Goal: Communication & Community: Answer question/provide support

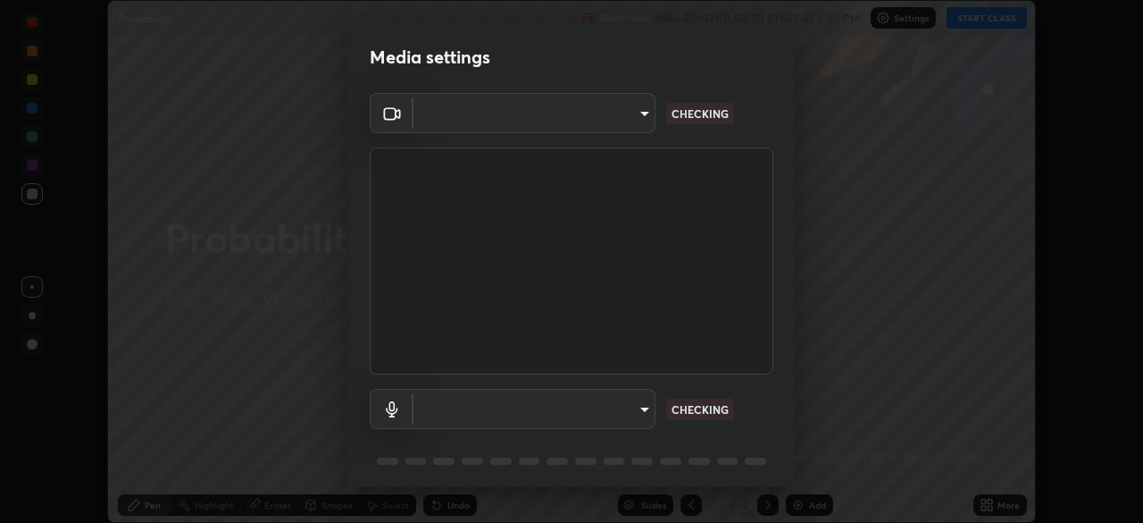
scroll to position [523, 1143]
click at [263, 427] on div "Media settings ​ BLOCKED ​ NOT CONNECTED 1 / 5 Next" at bounding box center [571, 261] width 1143 height 523
click at [465, 112] on body "Erase all Probability Recording WAS SCHEDULED TO START AT 5:00 PM Settings STAR…" at bounding box center [571, 261] width 1143 height 523
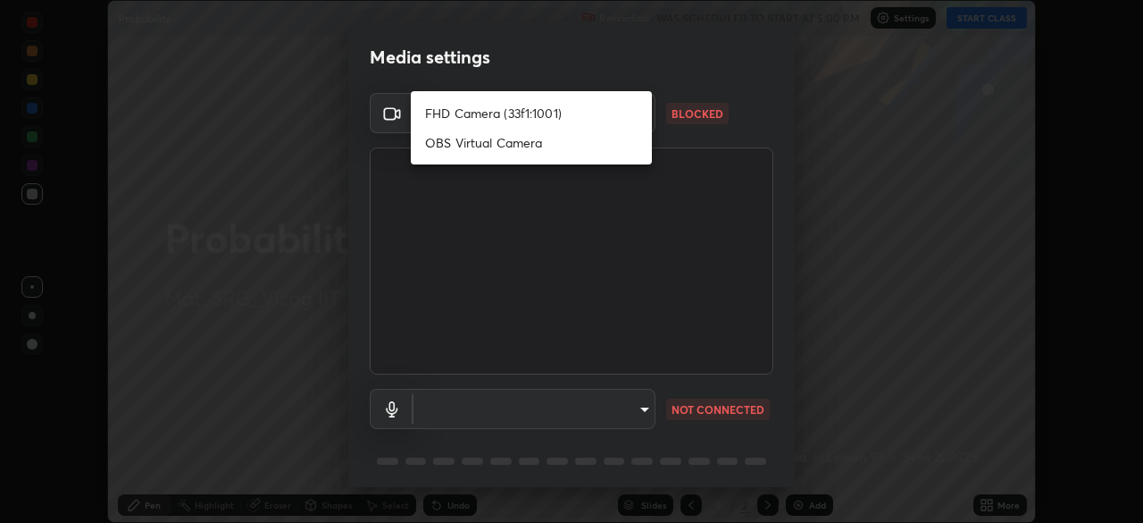
click at [457, 113] on li "FHD Camera (33f1:1001)" at bounding box center [531, 112] width 241 height 29
type input "e0188040a67b6fe257404b07d1a24f26a6b99c41e135926332cf8f90408edf96"
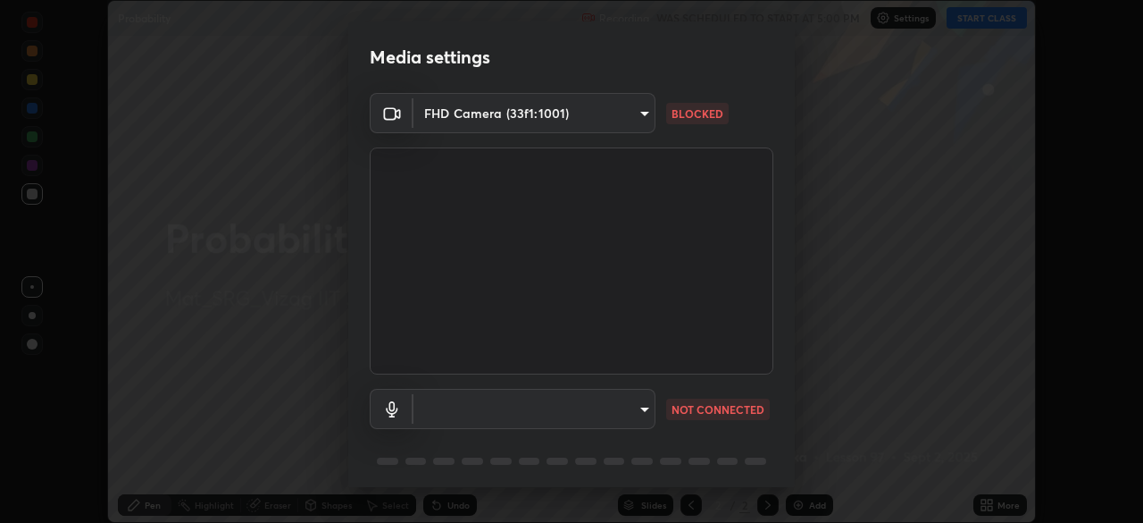
click at [487, 394] on body "Erase all Probability Recording WAS SCHEDULED TO START AT 5:00 PM Settings STAR…" at bounding box center [571, 261] width 1143 height 523
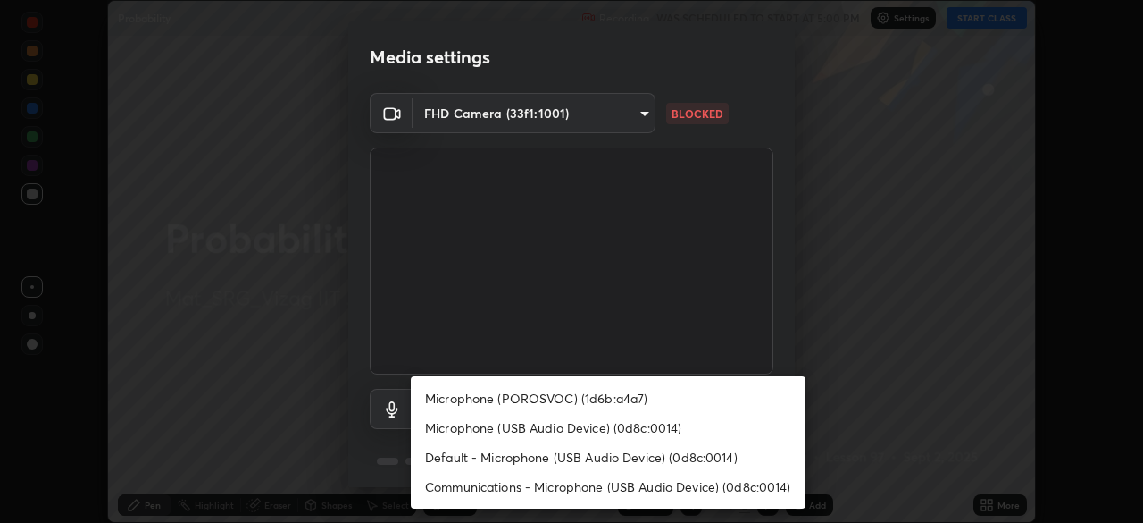
click at [502, 399] on li "Microphone (POROSVOC) (1d6b:a4a7)" at bounding box center [608, 397] width 395 height 29
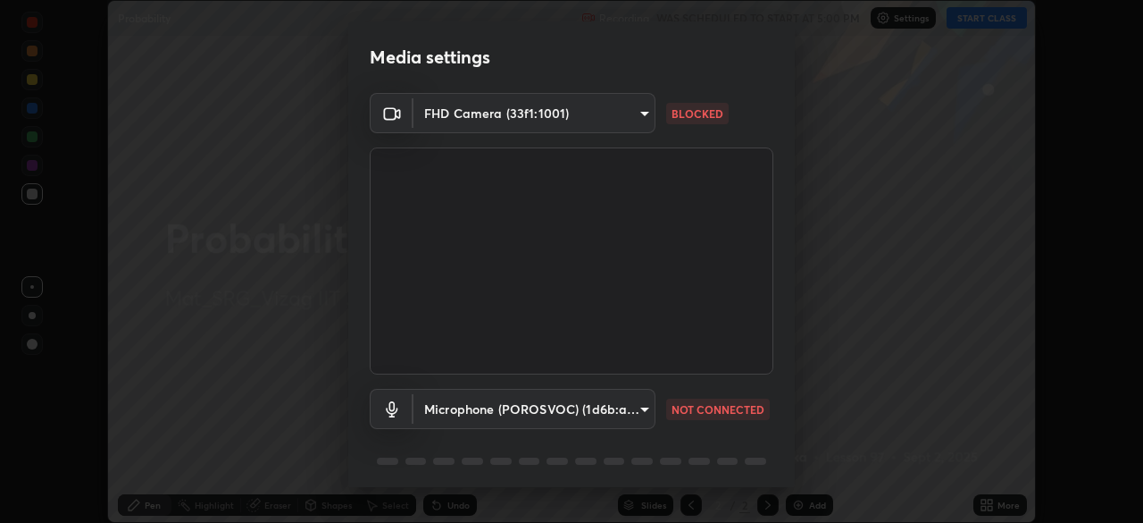
type input "be3d8d45747fd68901ddab379d4396a18041b076dcc9d49263fd515a5f6a52bc"
click at [430, 112] on body "Erase all Probability Recording WAS SCHEDULED TO START AT 5:00 PM Settings STAR…" at bounding box center [571, 261] width 1143 height 523
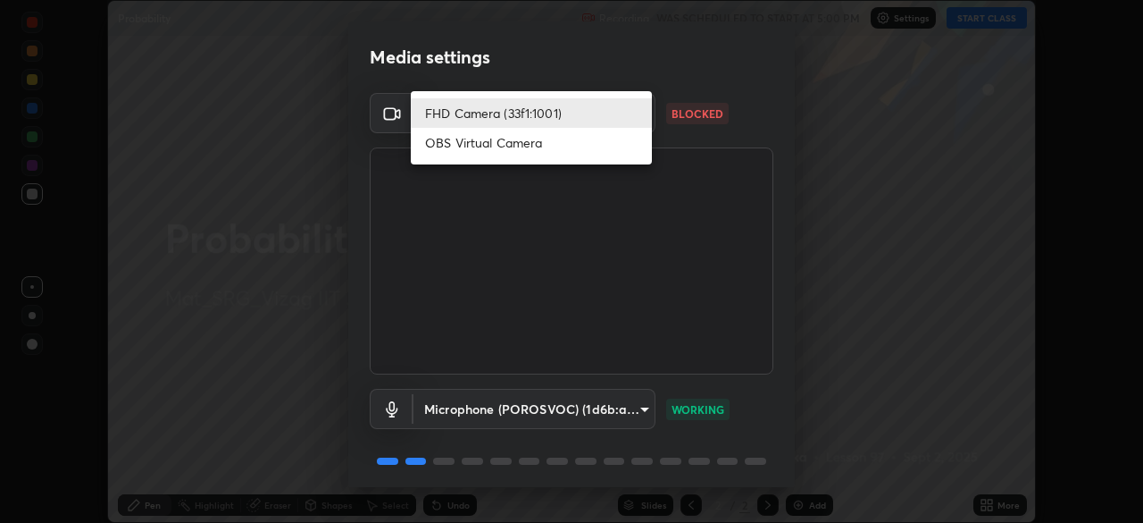
click at [458, 113] on li "FHD Camera (33f1:1001)" at bounding box center [531, 112] width 241 height 29
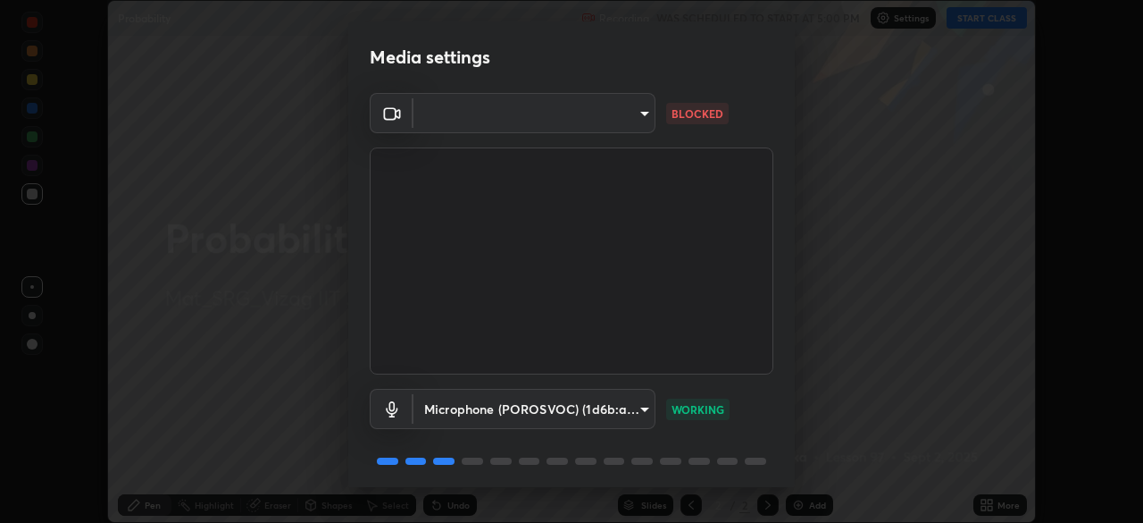
click at [441, 111] on body "Erase all Probability Recording WAS SCHEDULED TO START AT 5:00 PM Settings STAR…" at bounding box center [571, 261] width 1143 height 523
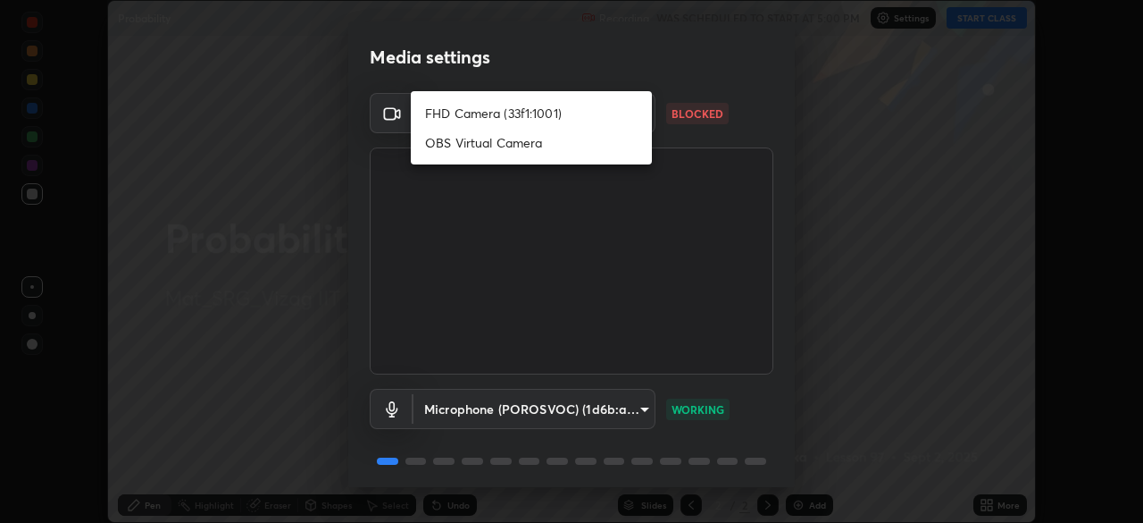
click at [443, 113] on li "FHD Camera (33f1:1001)" at bounding box center [531, 112] width 241 height 29
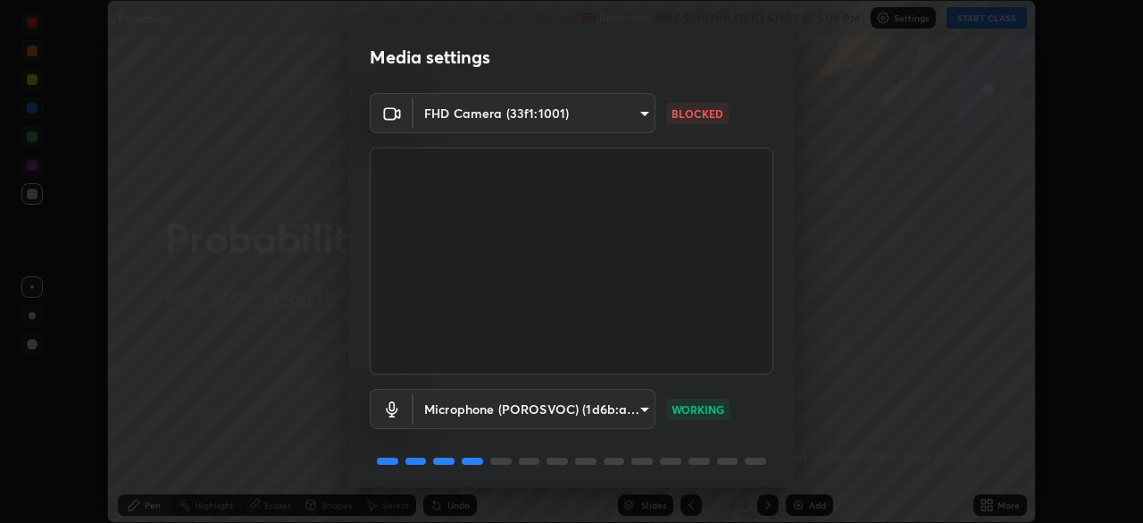
click at [511, 115] on body "Erase all Probability Recording WAS SCHEDULED TO START AT 5:00 PM Settings STAR…" at bounding box center [571, 261] width 1143 height 523
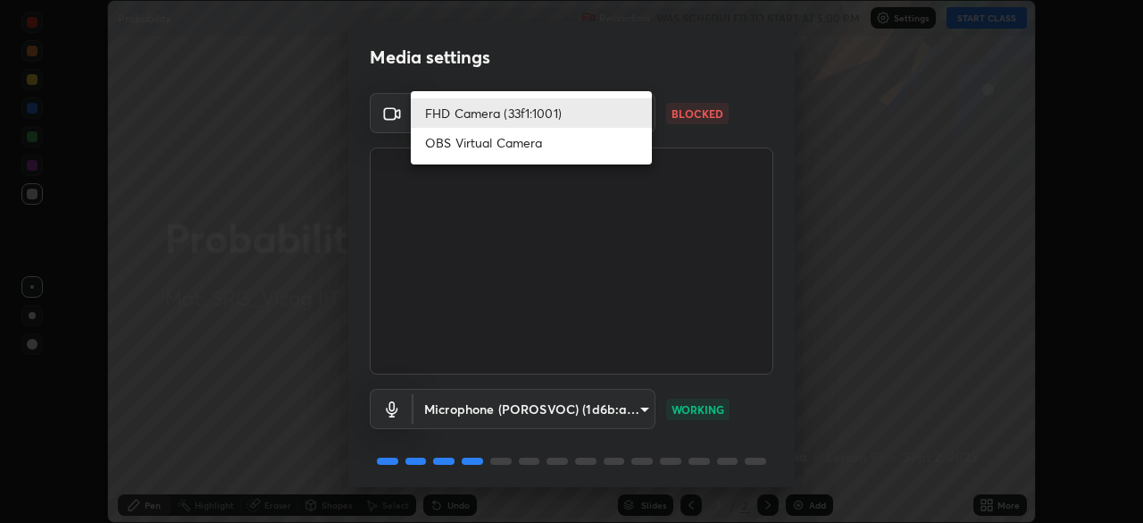
click at [499, 114] on li "FHD Camera (33f1:1001)" at bounding box center [531, 112] width 241 height 29
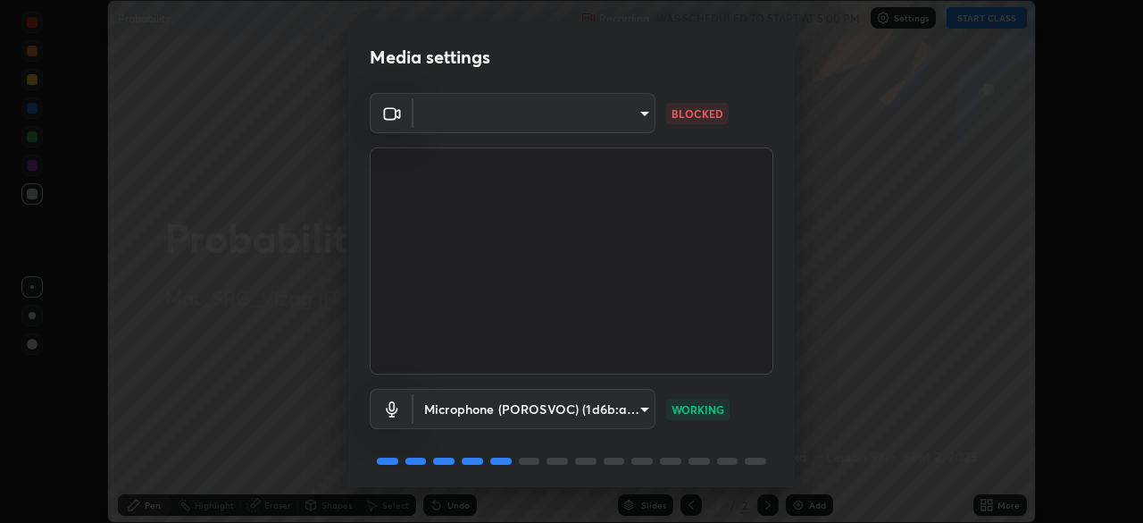
click at [433, 116] on body "Erase all Probability Recording WAS SCHEDULED TO START AT 5:00 PM Settings STAR…" at bounding box center [571, 261] width 1143 height 523
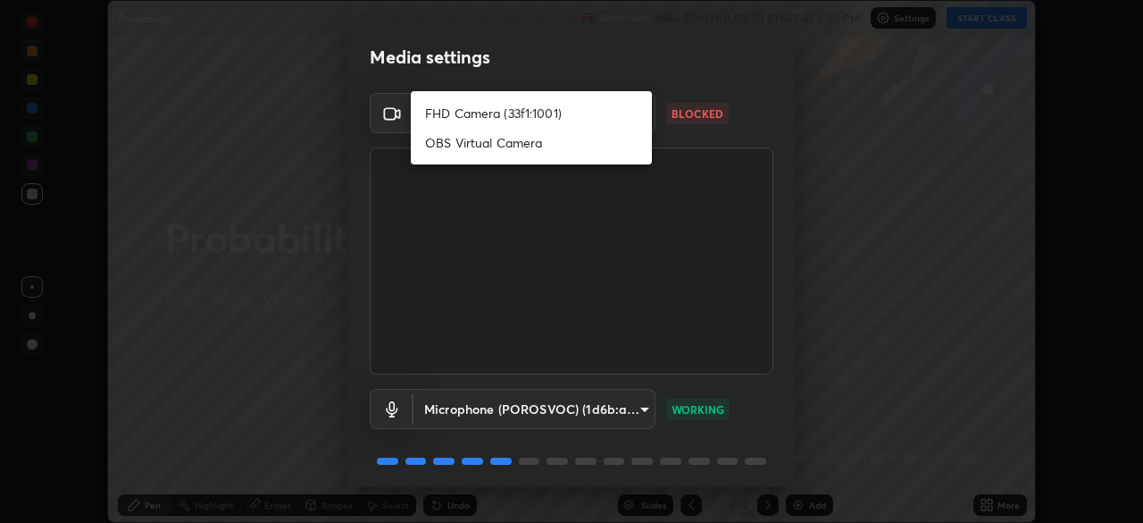
click at [468, 115] on li "FHD Camera (33f1:1001)" at bounding box center [531, 112] width 241 height 29
type input "0296357cda2441655a01b6fd5b89889744a2ab3ae3505422754ce6d143f6de97"
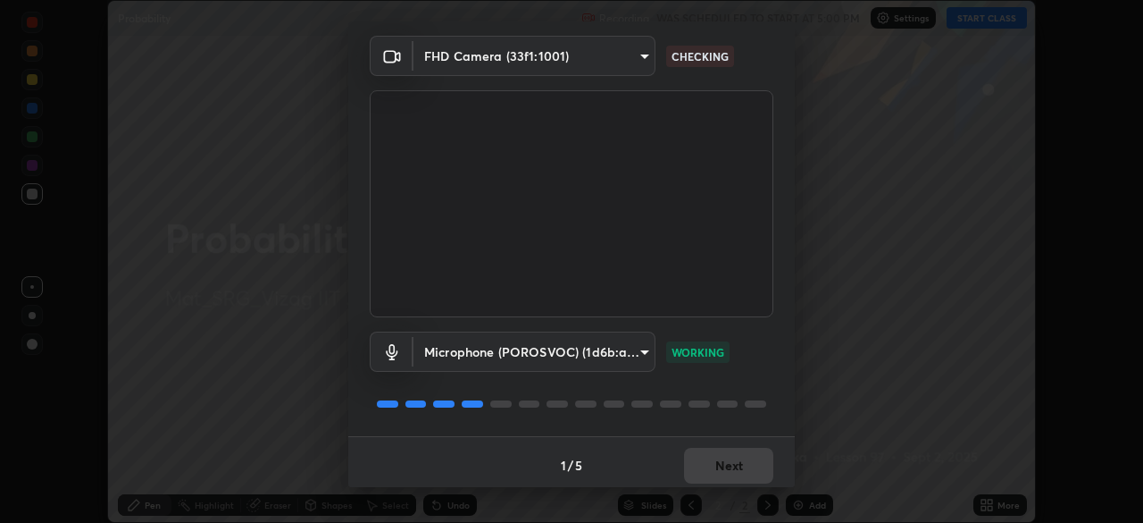
scroll to position [63, 0]
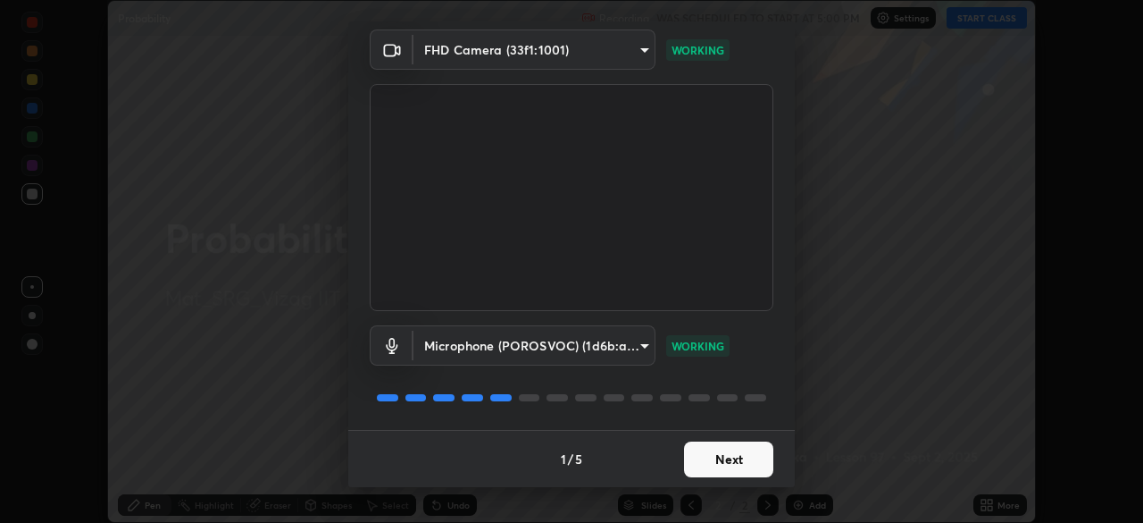
click at [704, 462] on button "Next" at bounding box center [728, 459] width 89 height 36
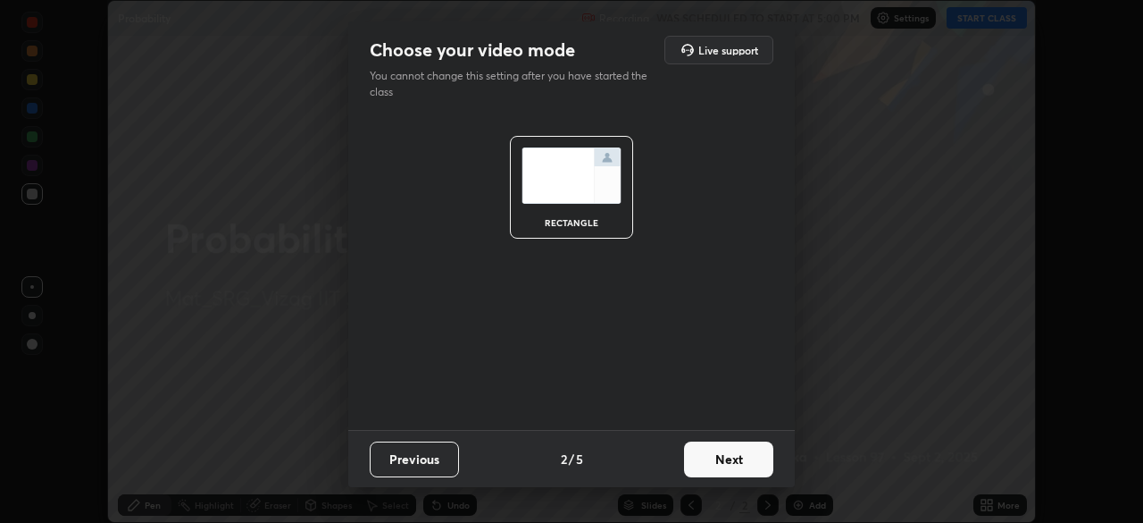
click at [703, 456] on button "Next" at bounding box center [728, 459] width 89 height 36
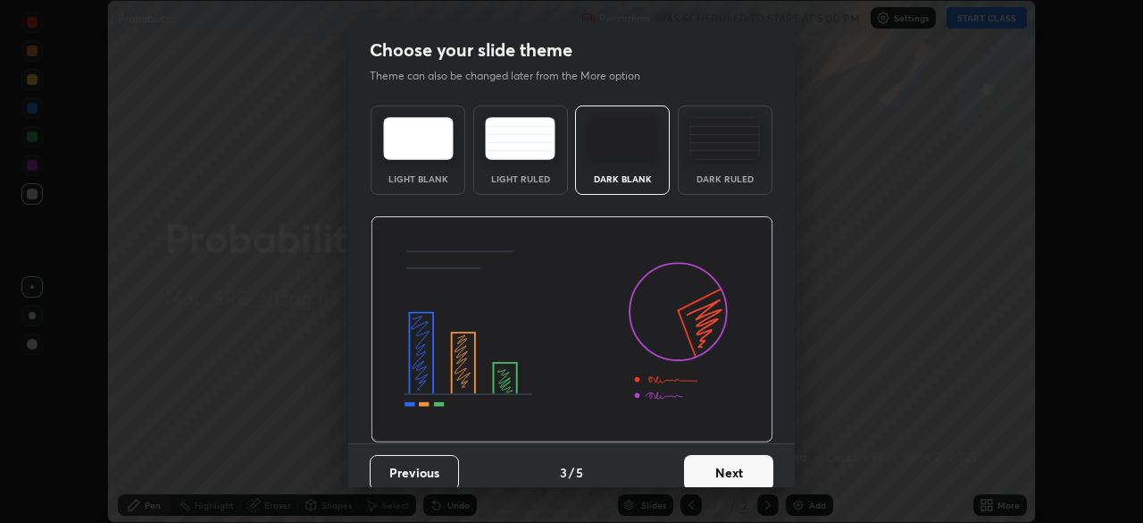
click at [701, 473] on button "Next" at bounding box center [728, 473] width 89 height 36
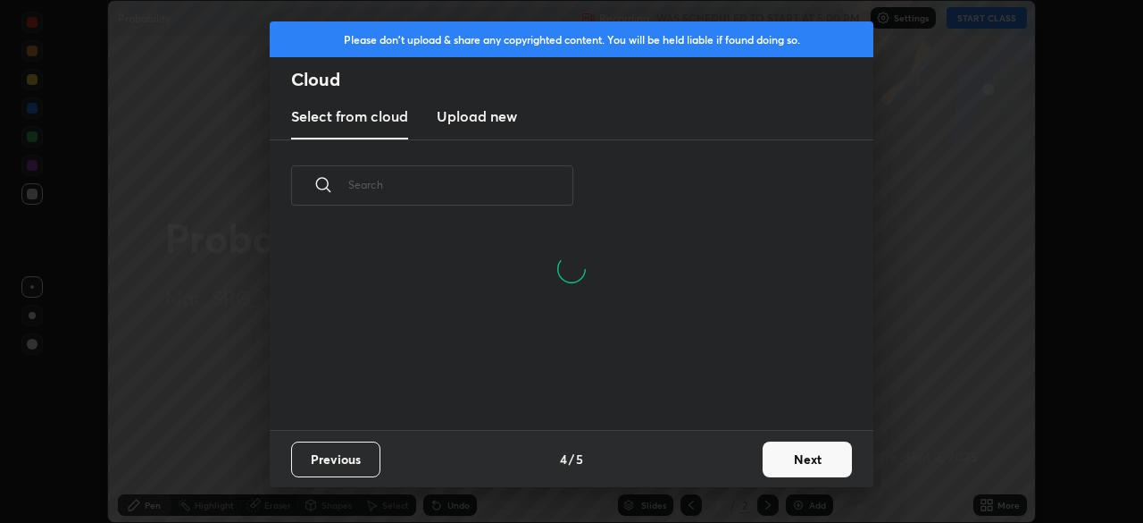
click at [548, 425] on div "grid" at bounding box center [561, 371] width 582 height 118
click at [541, 410] on div "grid" at bounding box center [561, 371] width 582 height 118
click at [776, 456] on button "Next" at bounding box center [807, 459] width 89 height 36
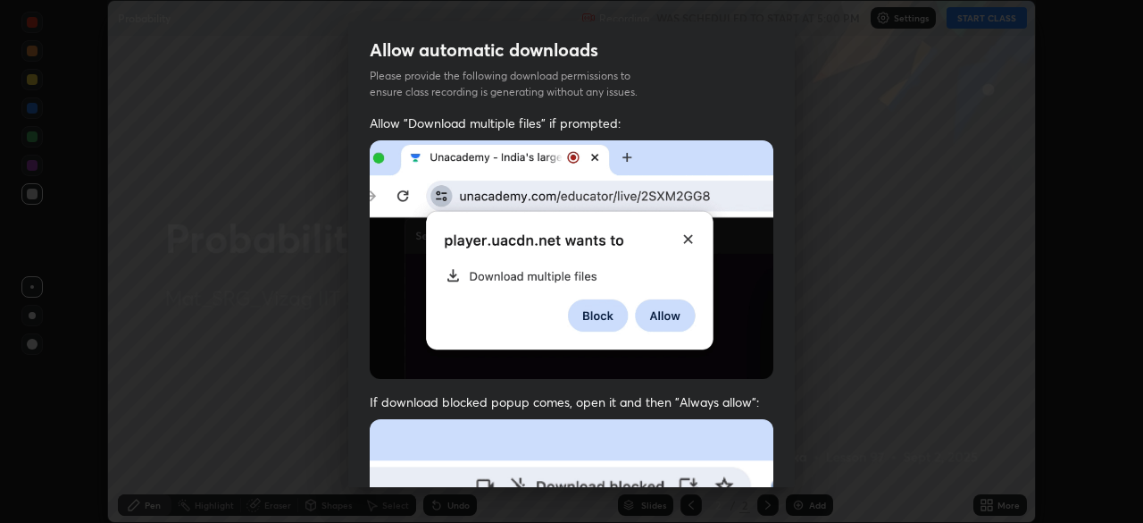
click at [375, 298] on img at bounding box center [572, 259] width 404 height 239
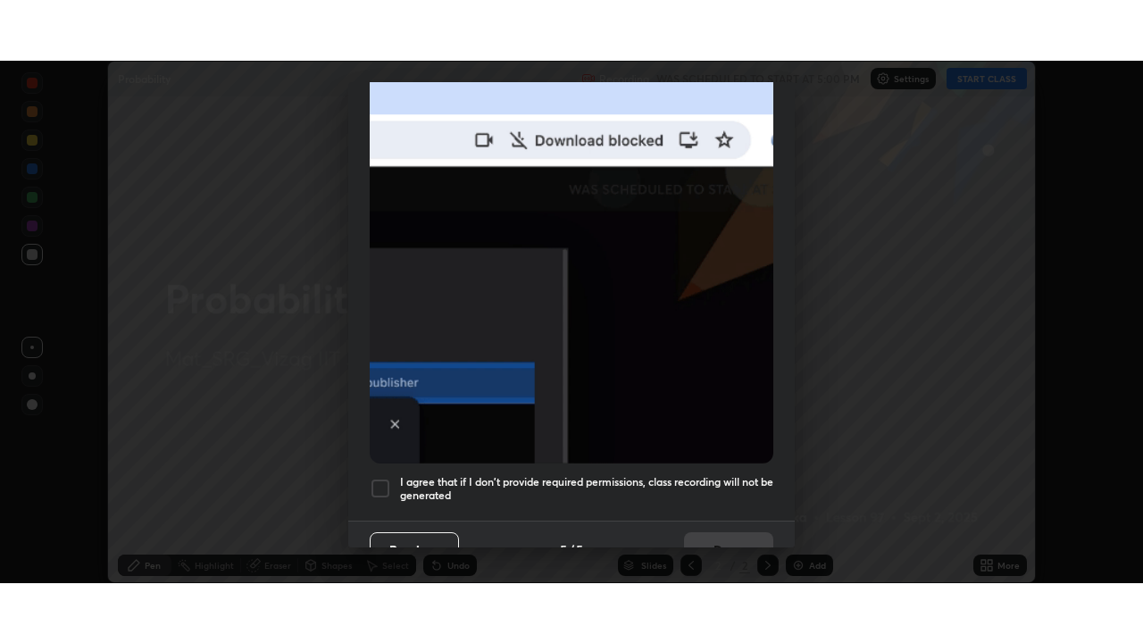
scroll to position [428, 0]
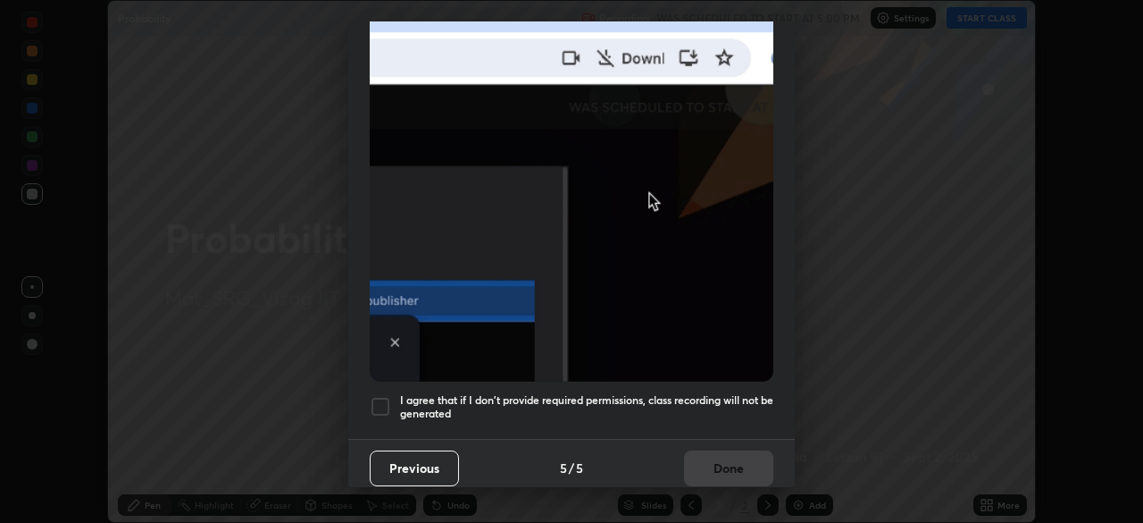
click at [381, 396] on div at bounding box center [380, 406] width 21 height 21
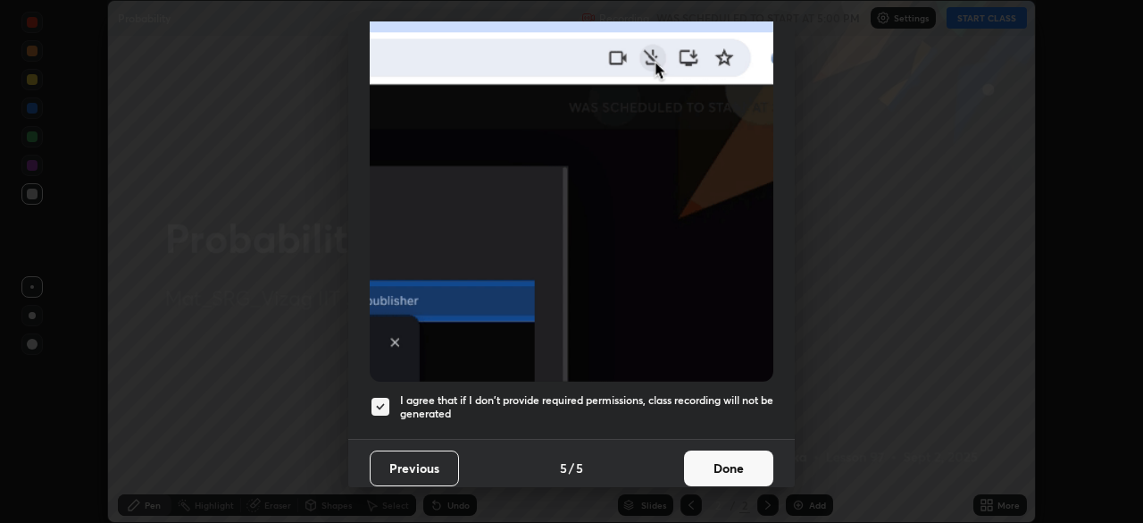
click at [699, 460] on button "Done" at bounding box center [728, 468] width 89 height 36
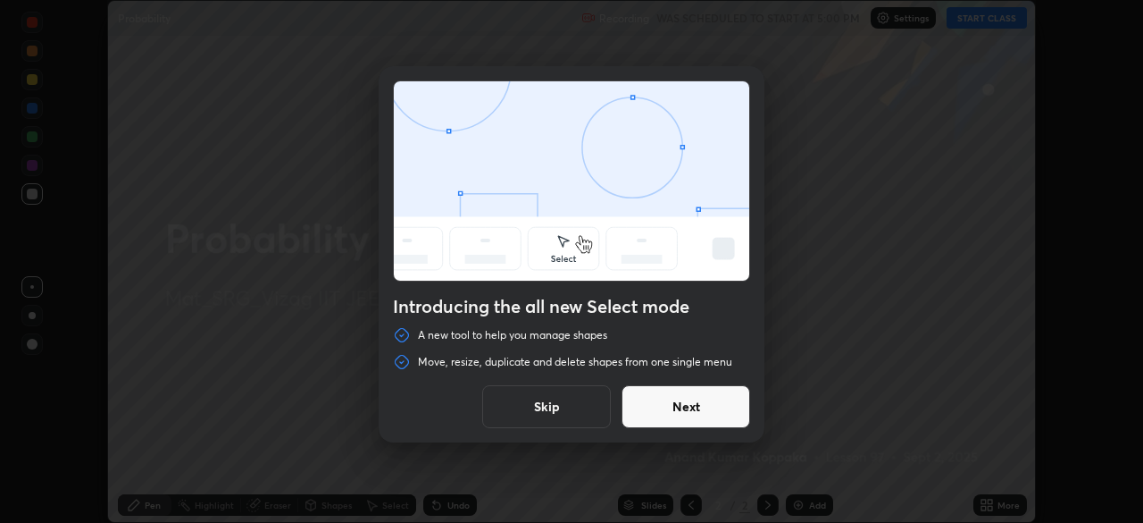
click at [653, 403] on button "Next" at bounding box center [686, 406] width 129 height 43
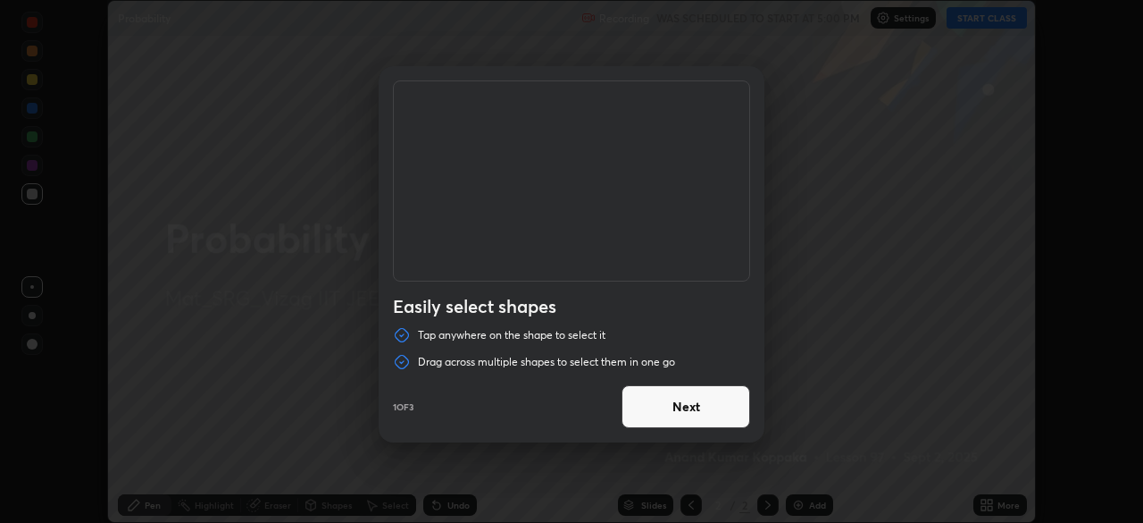
click at [654, 406] on button "Next" at bounding box center [686, 406] width 129 height 43
click at [650, 412] on button "Next" at bounding box center [686, 406] width 129 height 43
click at [652, 407] on button "Done" at bounding box center [686, 406] width 129 height 43
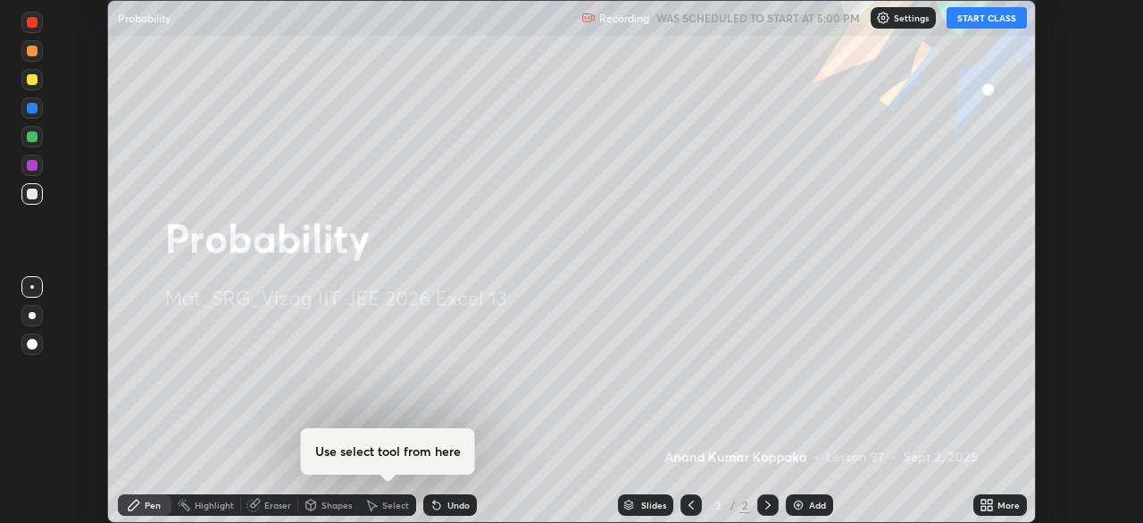
click at [967, 23] on button "START CLASS" at bounding box center [987, 17] width 80 height 21
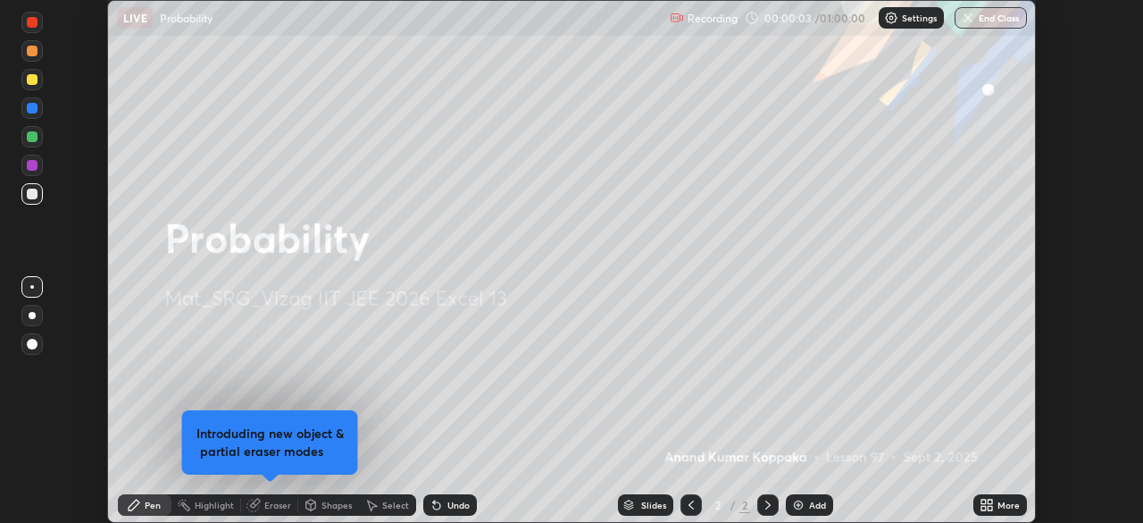
click at [987, 508] on icon at bounding box center [987, 505] width 14 height 14
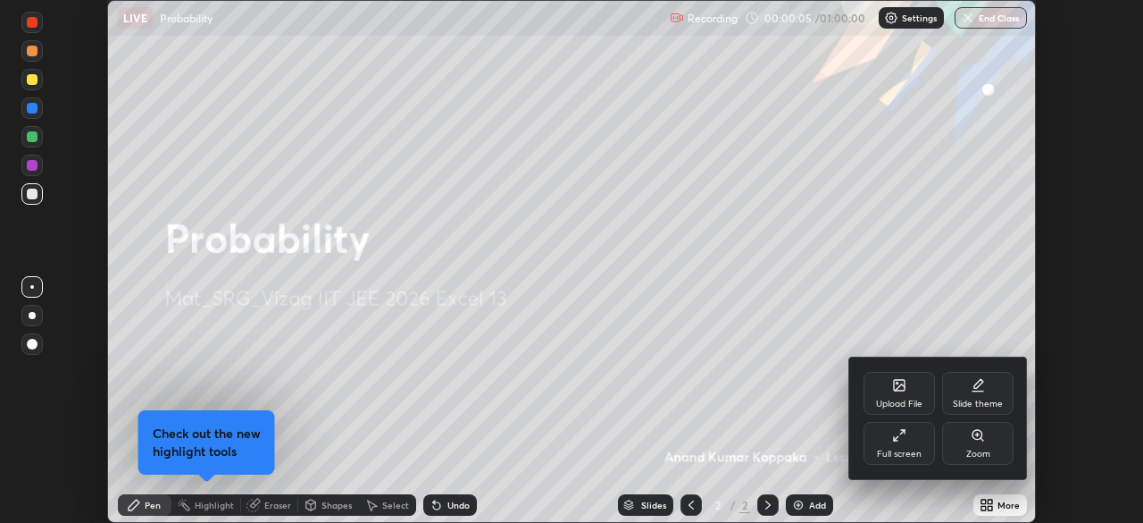
click at [887, 444] on div "Full screen" at bounding box center [899, 443] width 71 height 43
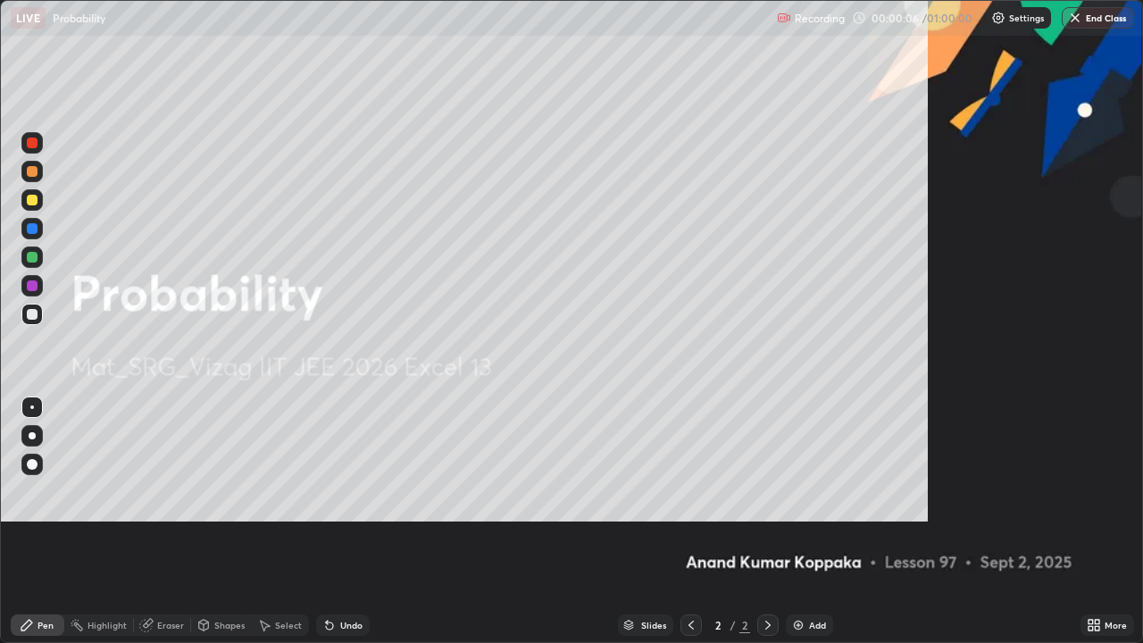
scroll to position [643, 1143]
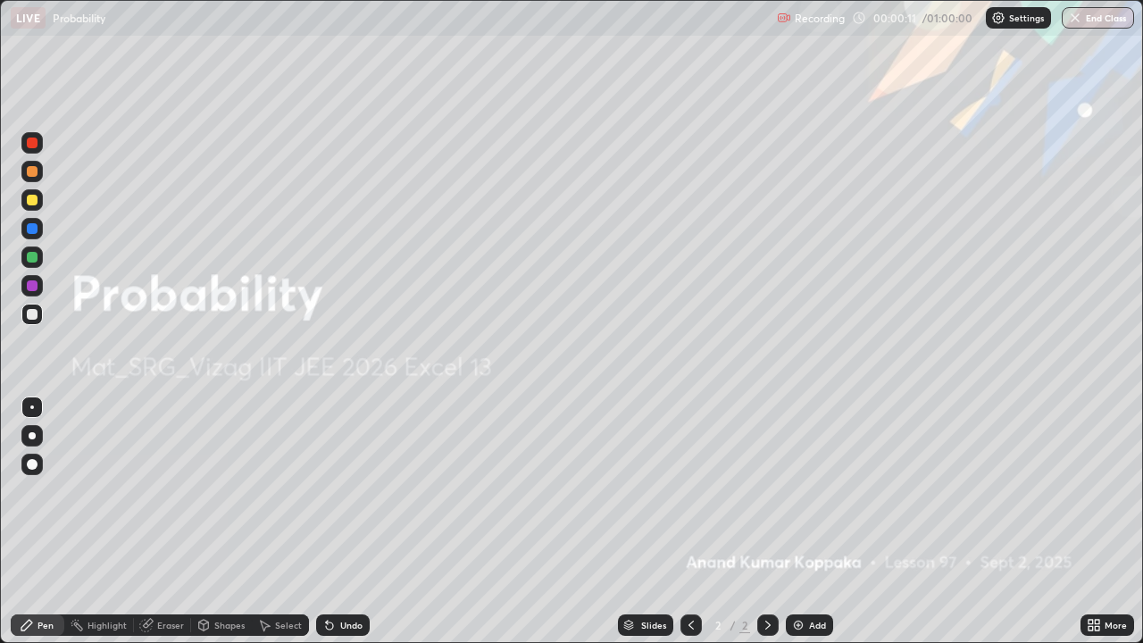
click at [800, 522] on img at bounding box center [798, 625] width 14 height 14
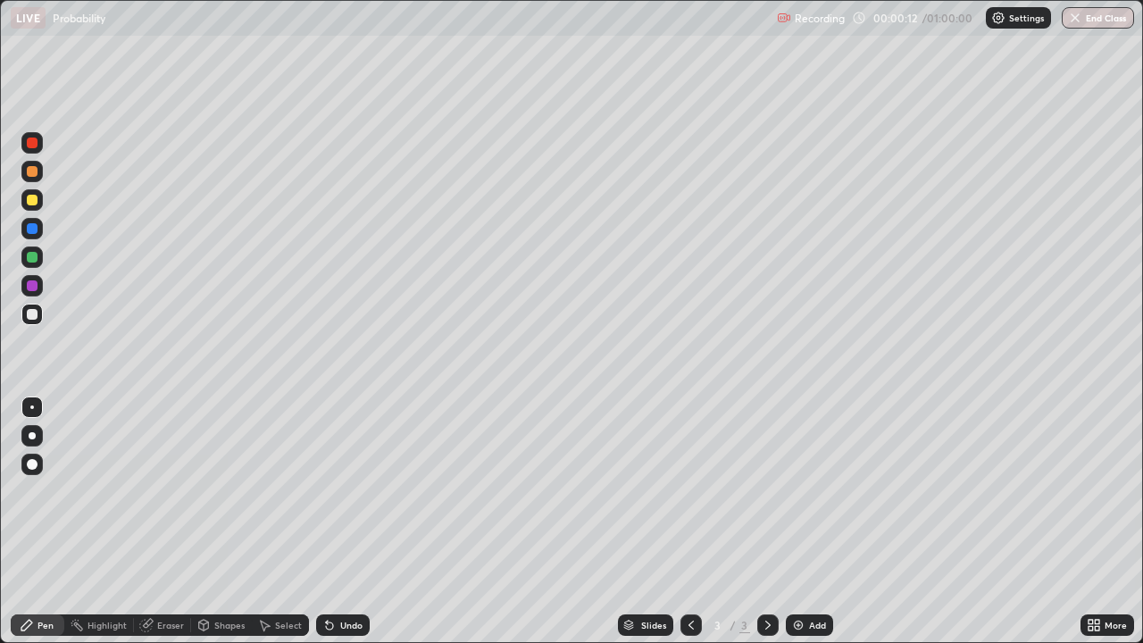
click at [32, 436] on div at bounding box center [32, 435] width 7 height 7
click at [37, 202] on div at bounding box center [32, 200] width 11 height 11
click at [37, 322] on div at bounding box center [31, 314] width 21 height 21
click at [809, 522] on div "Add" at bounding box center [817, 625] width 17 height 9
click at [816, 522] on div "Add" at bounding box center [809, 625] width 47 height 21
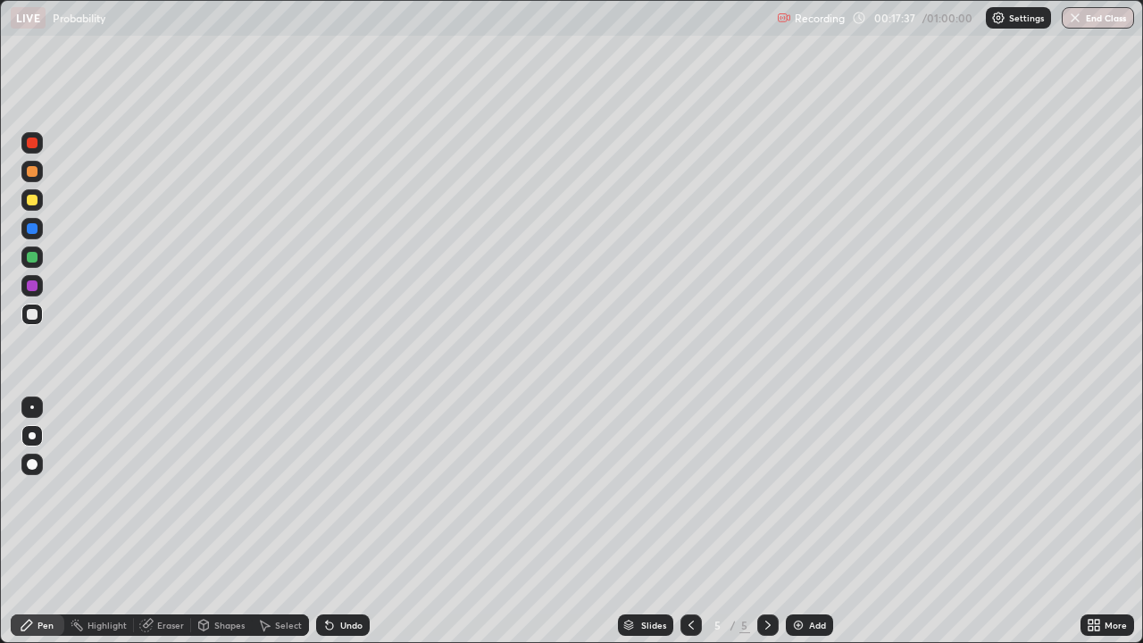
click at [167, 522] on div "Eraser" at bounding box center [170, 625] width 27 height 9
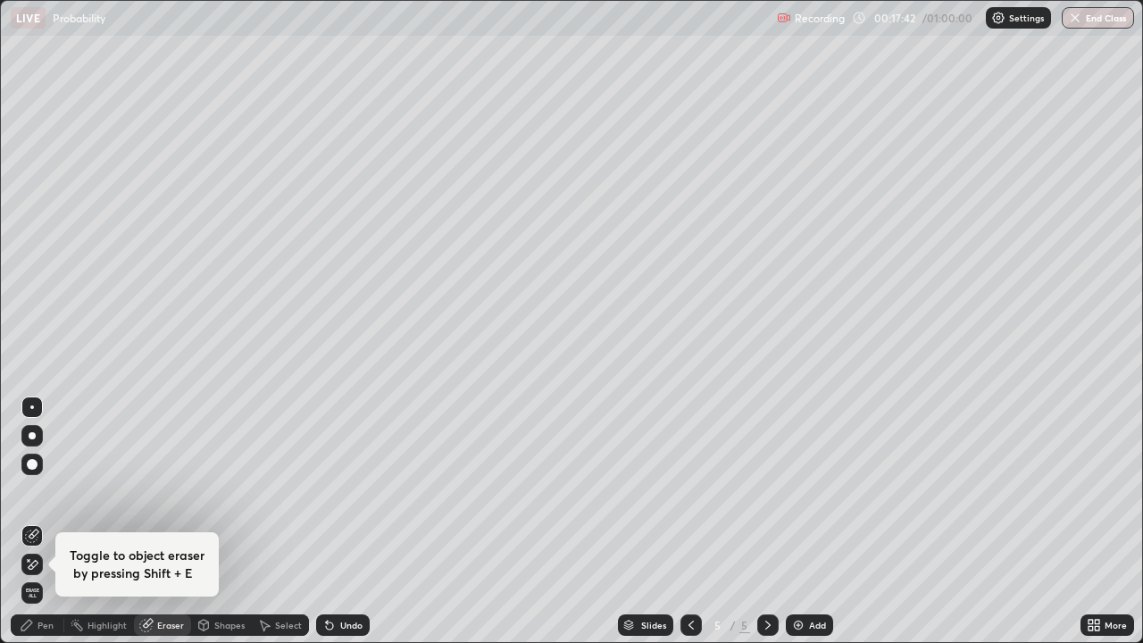
click at [37, 522] on div "Pen" at bounding box center [38, 625] width 54 height 21
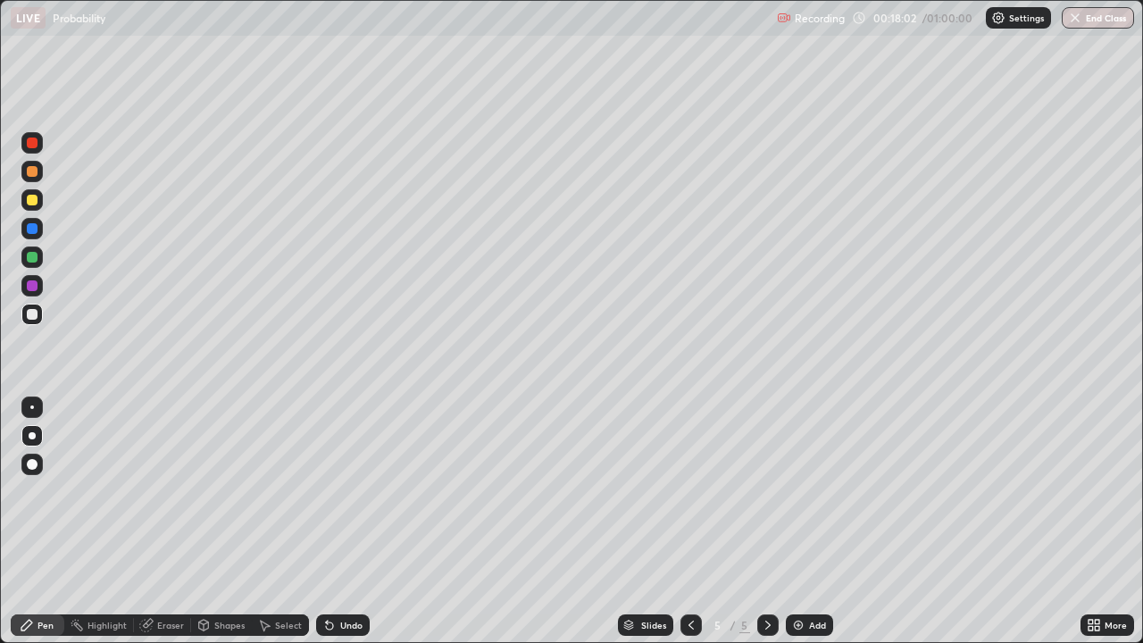
click at [164, 522] on div "Eraser" at bounding box center [170, 625] width 27 height 9
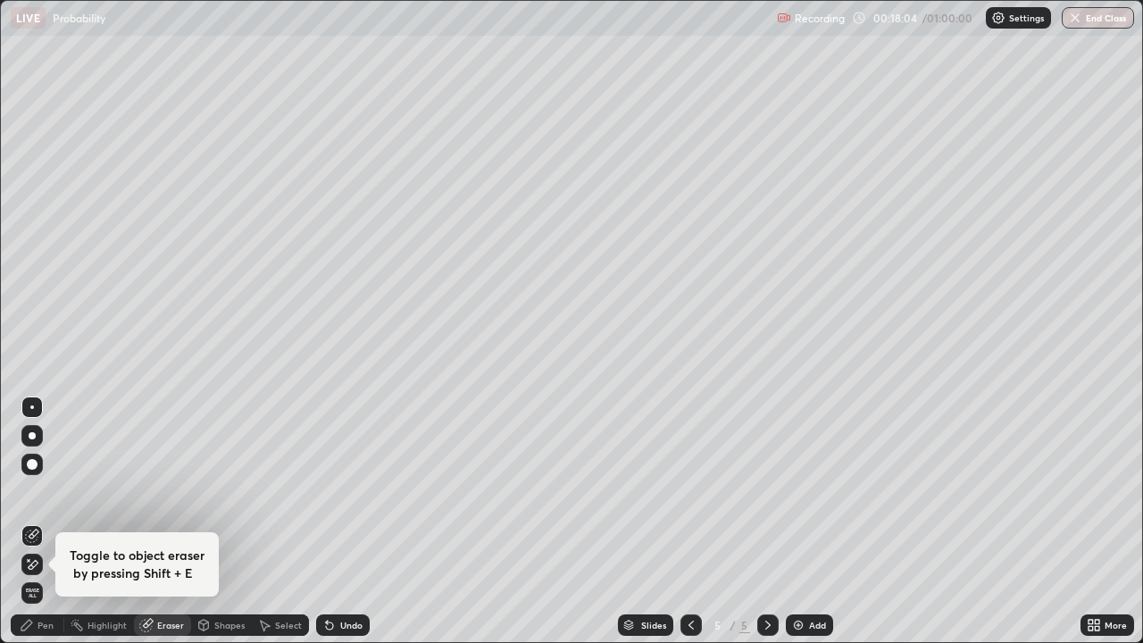
click at [34, 522] on div "Pen" at bounding box center [38, 625] width 54 height 21
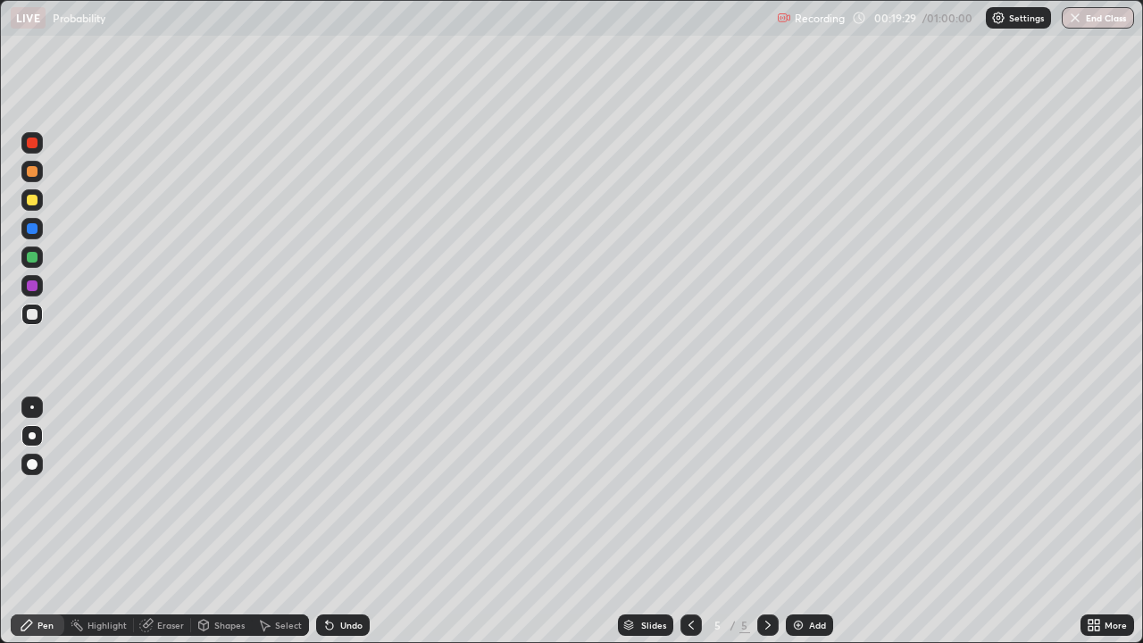
click at [341, 522] on div "Undo" at bounding box center [343, 625] width 54 height 21
click at [144, 522] on icon at bounding box center [146, 626] width 12 height 12
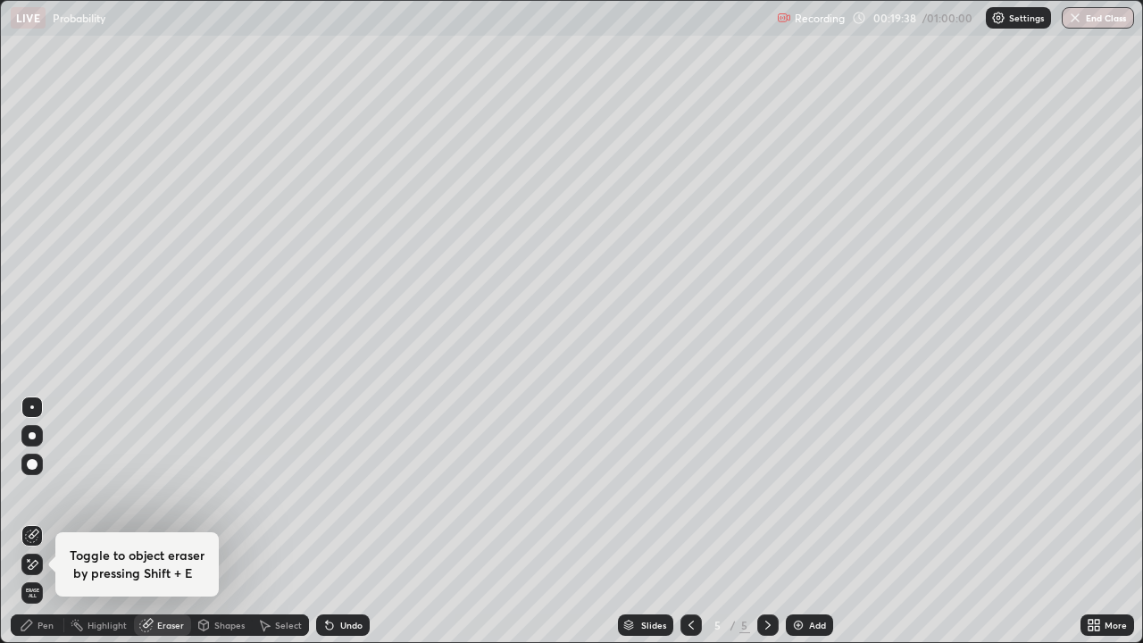
click at [163, 522] on div "Eraser" at bounding box center [170, 625] width 27 height 9
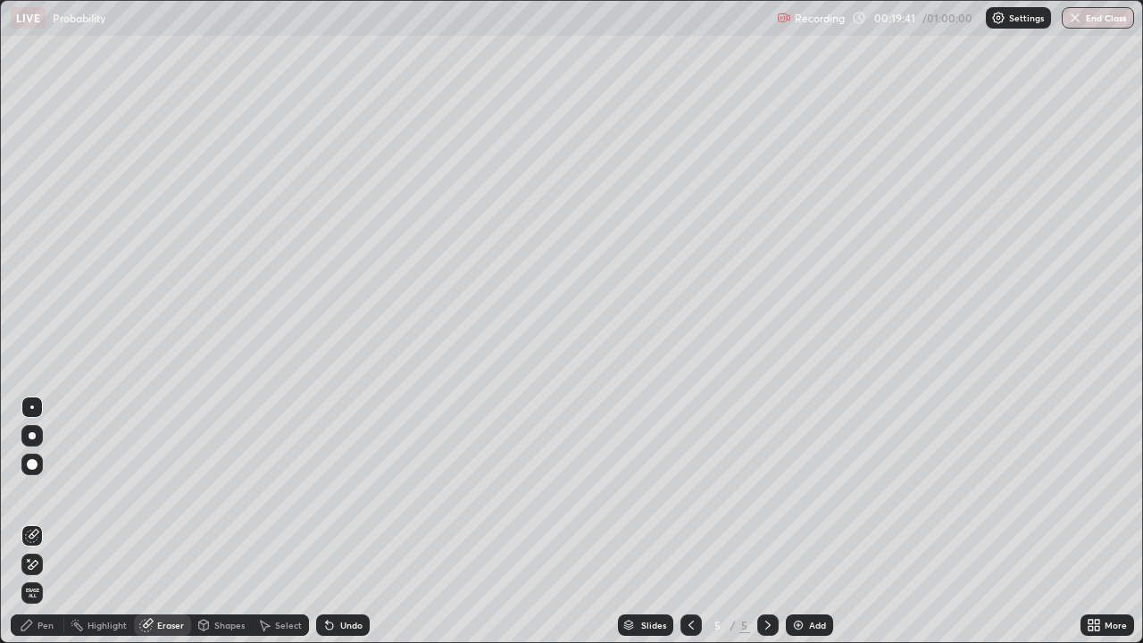
click at [31, 522] on div "Pen" at bounding box center [38, 625] width 54 height 21
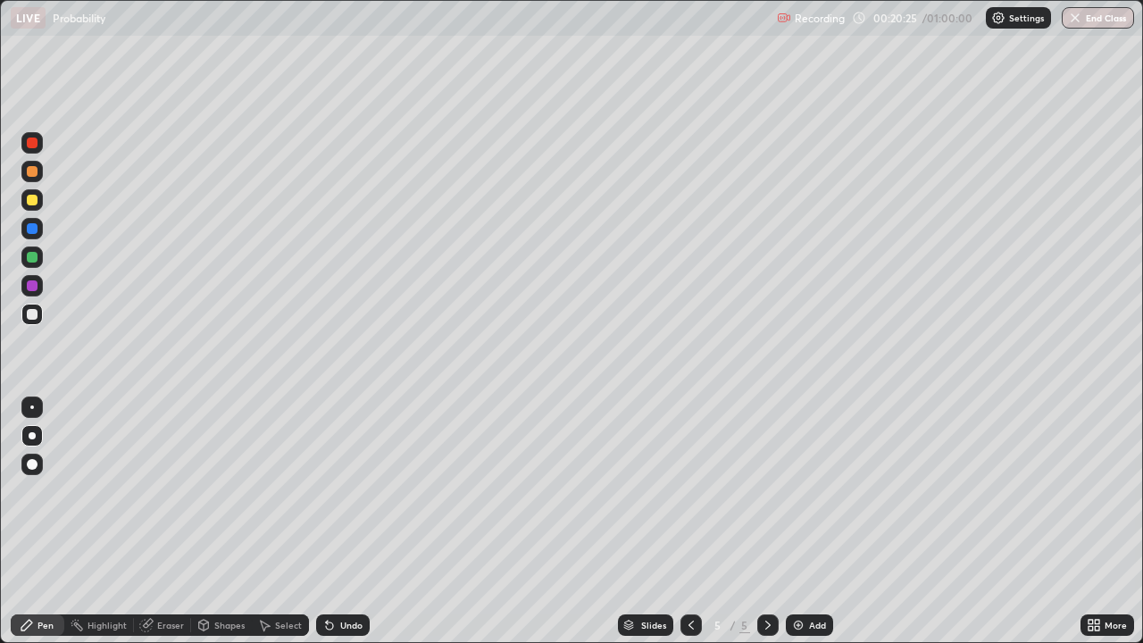
click at [38, 263] on div at bounding box center [31, 257] width 21 height 21
click at [42, 315] on div at bounding box center [31, 314] width 21 height 21
click at [165, 522] on div "Eraser" at bounding box center [170, 625] width 27 height 9
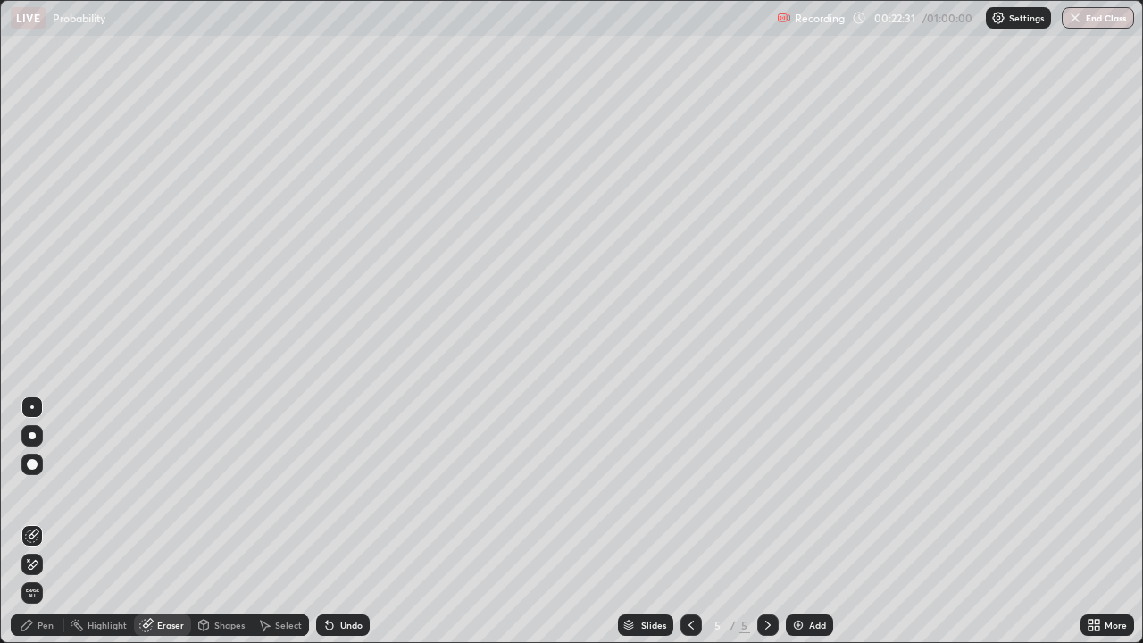
click at [40, 522] on div "Pen" at bounding box center [46, 625] width 16 height 9
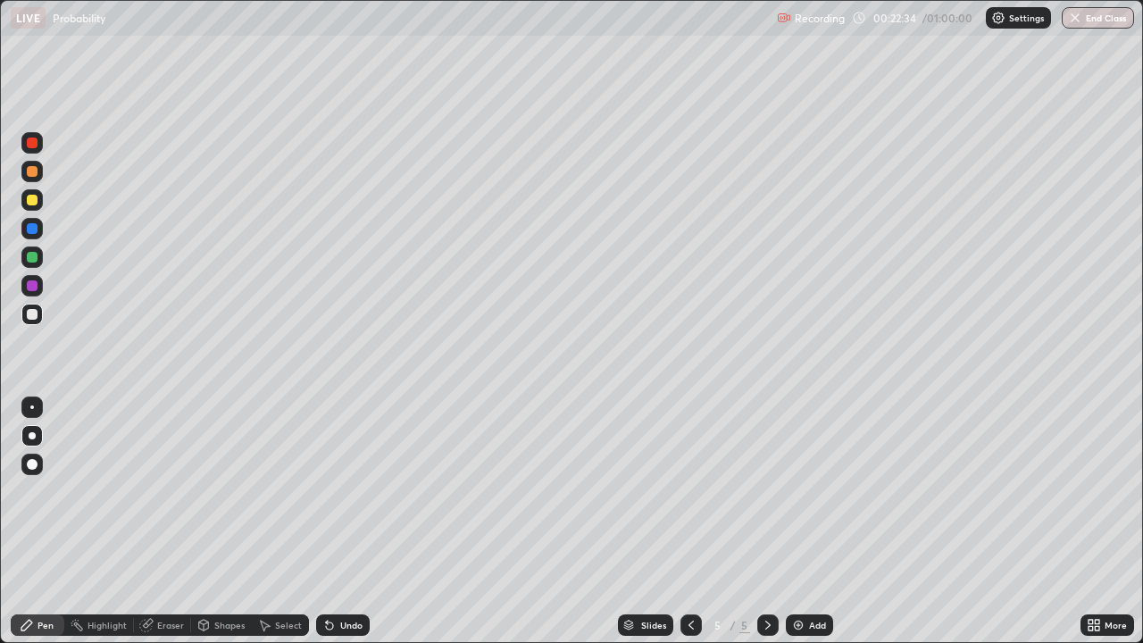
click at [348, 522] on div "Undo" at bounding box center [351, 625] width 22 height 9
click at [277, 522] on div "Select" at bounding box center [288, 625] width 27 height 9
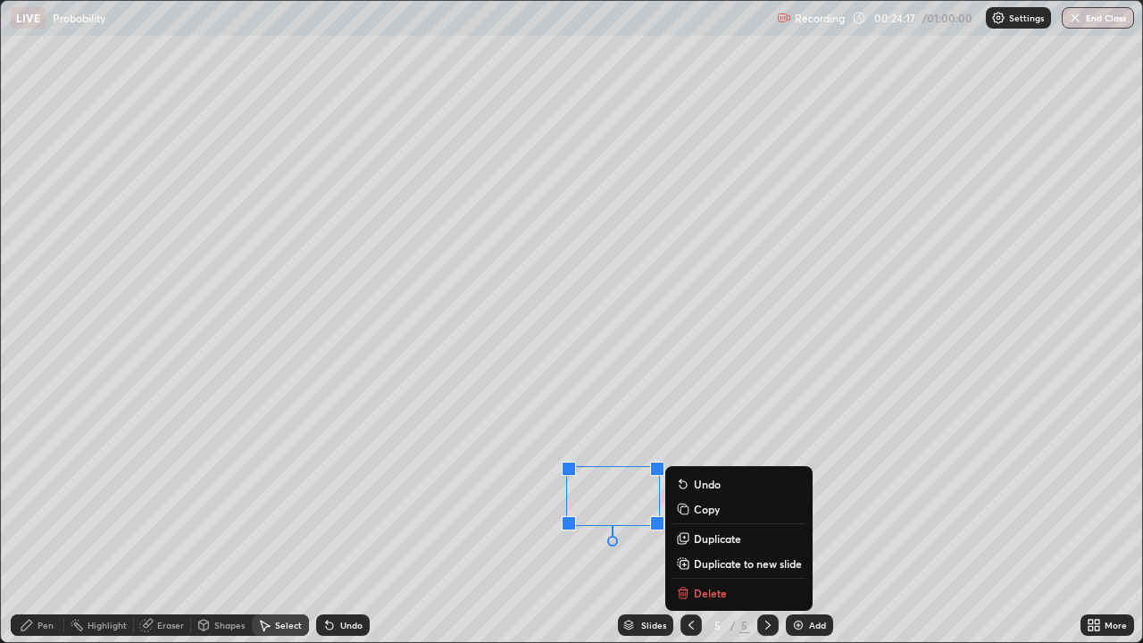
click at [699, 522] on p "Delete" at bounding box center [710, 593] width 33 height 14
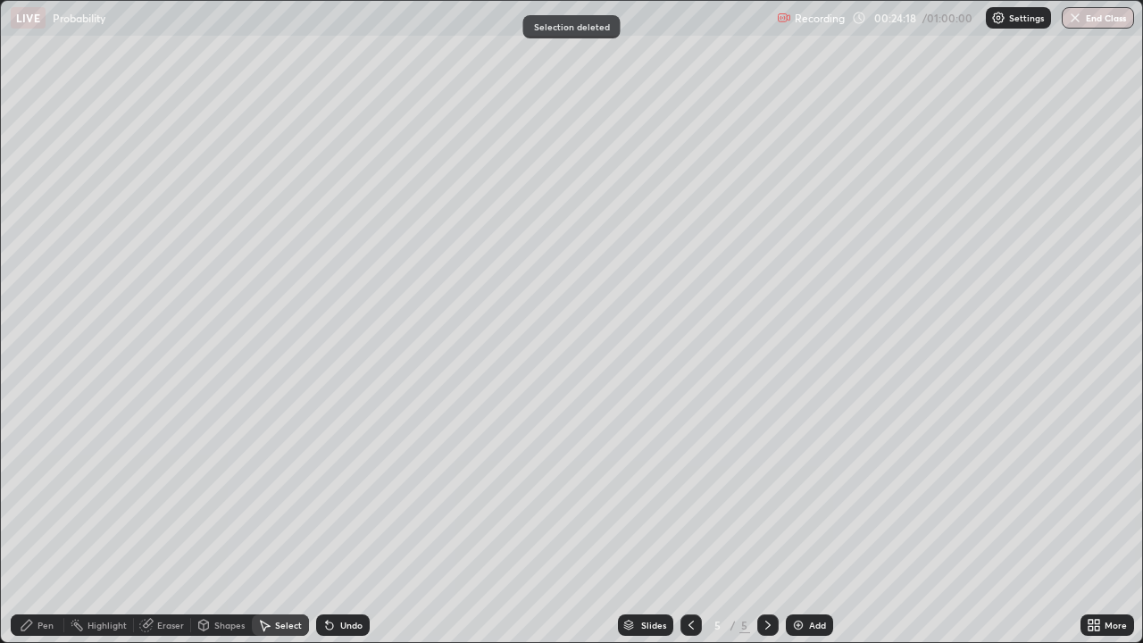
click at [25, 522] on icon at bounding box center [27, 625] width 14 height 14
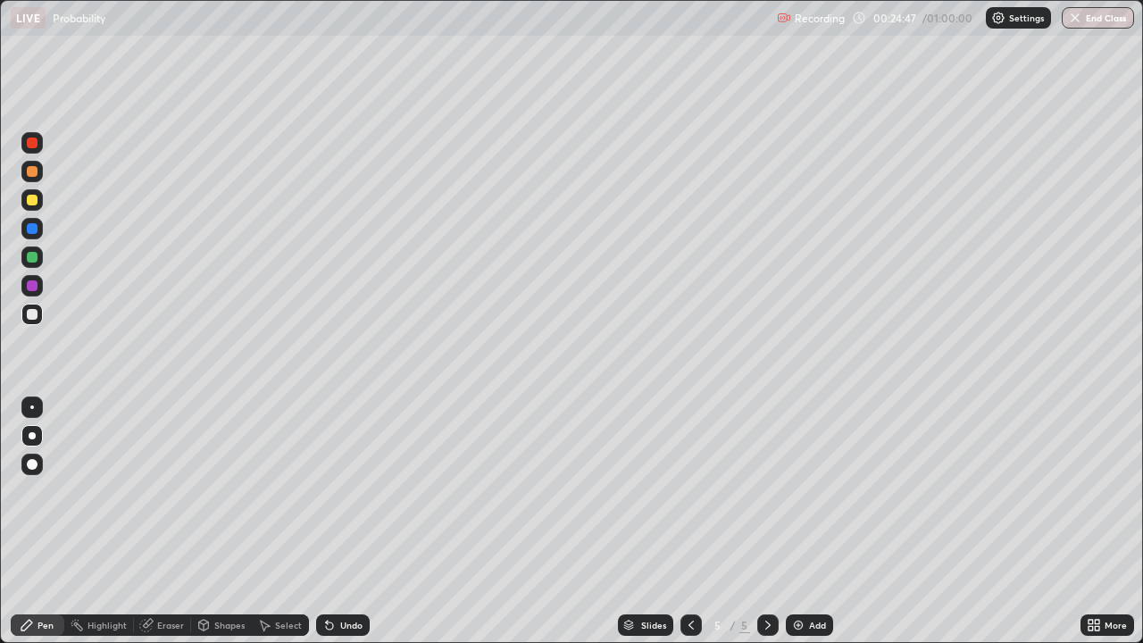
click at [172, 522] on div "Eraser" at bounding box center [170, 625] width 27 height 9
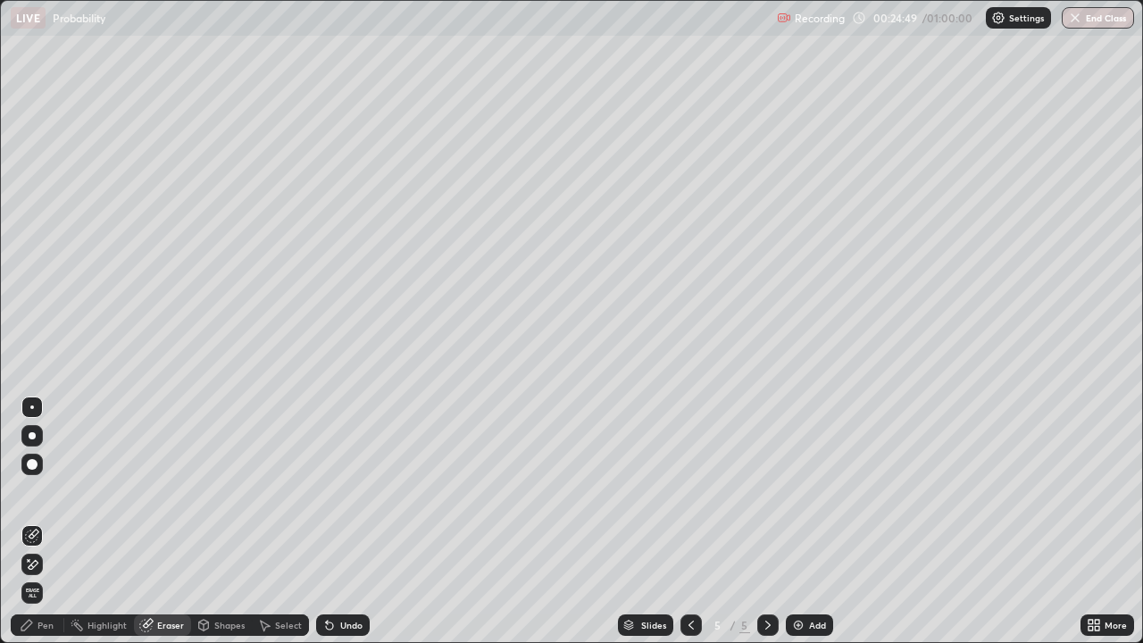
click at [23, 522] on div "Pen" at bounding box center [38, 625] width 54 height 21
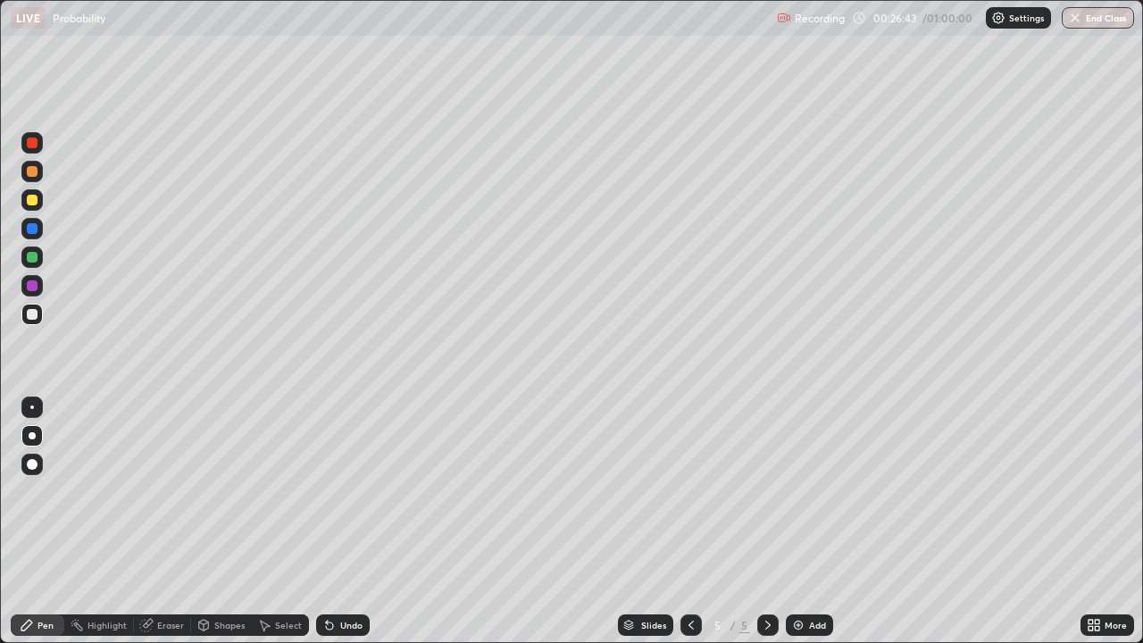
click at [380, 522] on div "Slides 5 / 5 Add" at bounding box center [725, 625] width 711 height 36
click at [272, 522] on div "Select" at bounding box center [280, 625] width 57 height 21
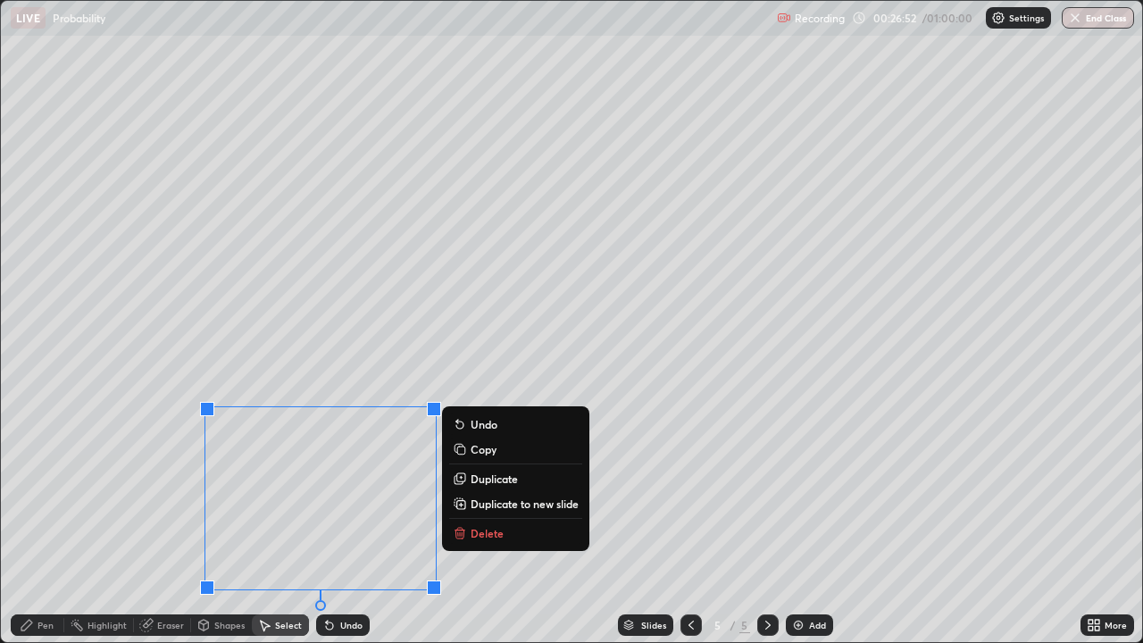
click at [36, 522] on div "Pen" at bounding box center [38, 625] width 54 height 21
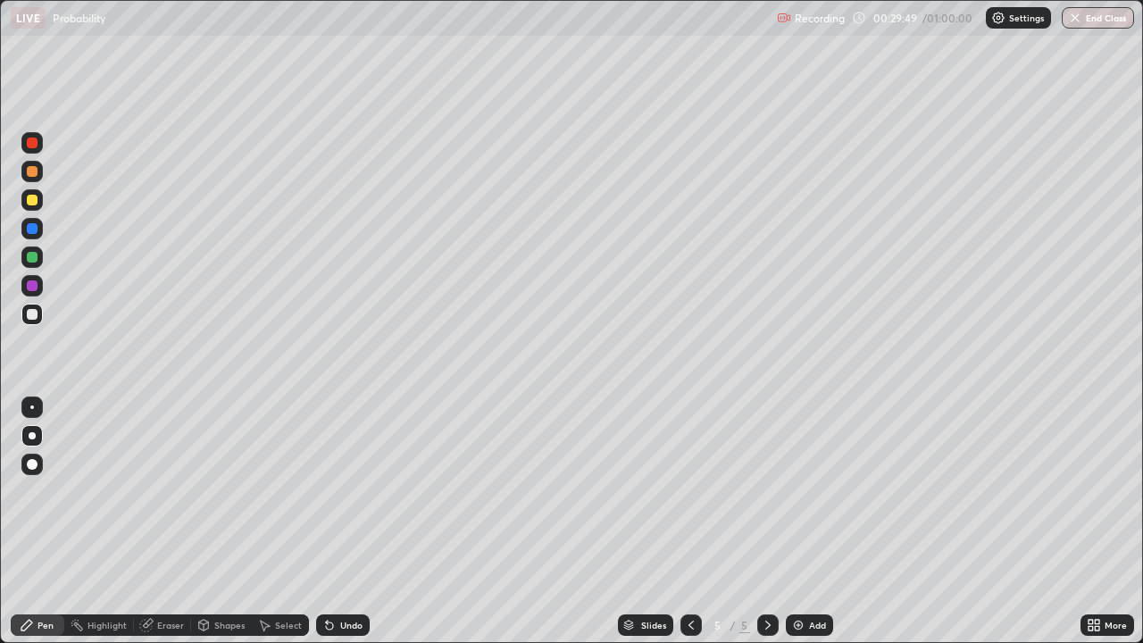
click at [39, 262] on div at bounding box center [31, 257] width 21 height 21
click at [32, 290] on div at bounding box center [32, 286] width 11 height 11
click at [800, 522] on img at bounding box center [798, 625] width 14 height 14
click at [32, 315] on div at bounding box center [32, 314] width 11 height 11
click at [346, 522] on div "Undo" at bounding box center [351, 625] width 22 height 9
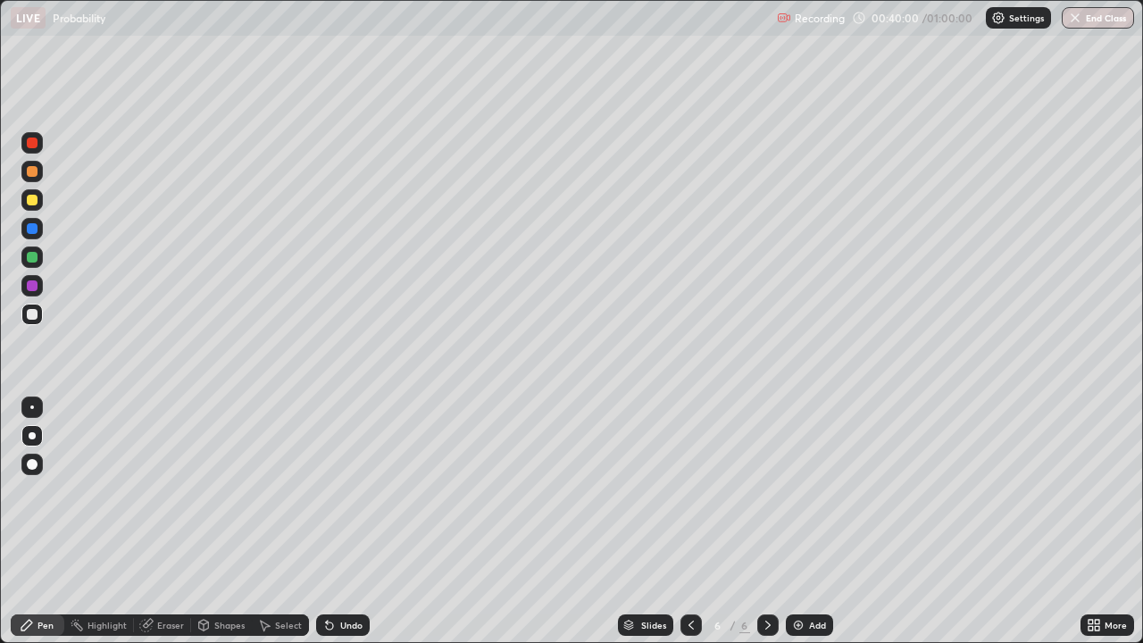
click at [350, 522] on div "Undo" at bounding box center [351, 625] width 22 height 9
click at [1109, 23] on button "End Class" at bounding box center [1099, 17] width 71 height 21
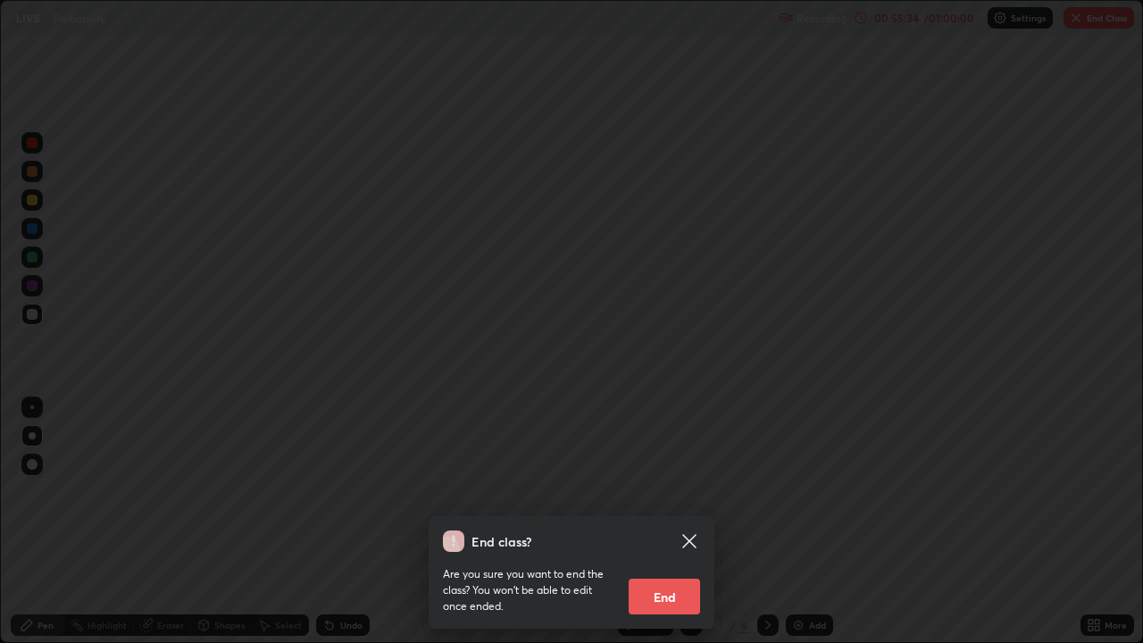
click at [666, 522] on button "End" at bounding box center [664, 597] width 71 height 36
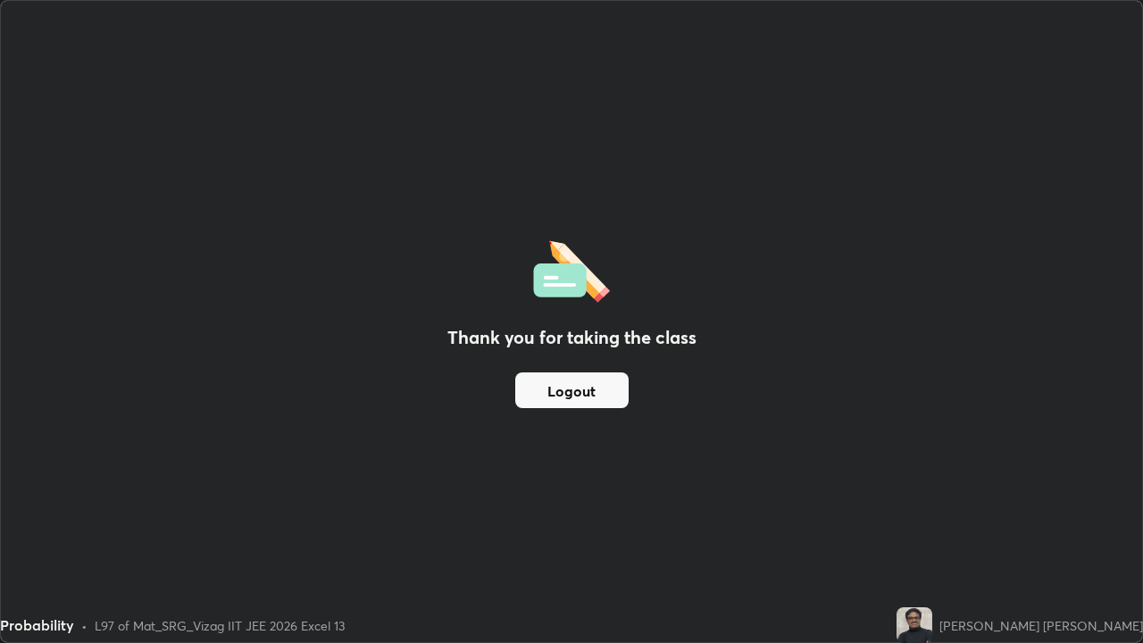
click at [573, 393] on button "Logout" at bounding box center [571, 391] width 113 height 36
